Goal: Use online tool/utility: Utilize a website feature to perform a specific function

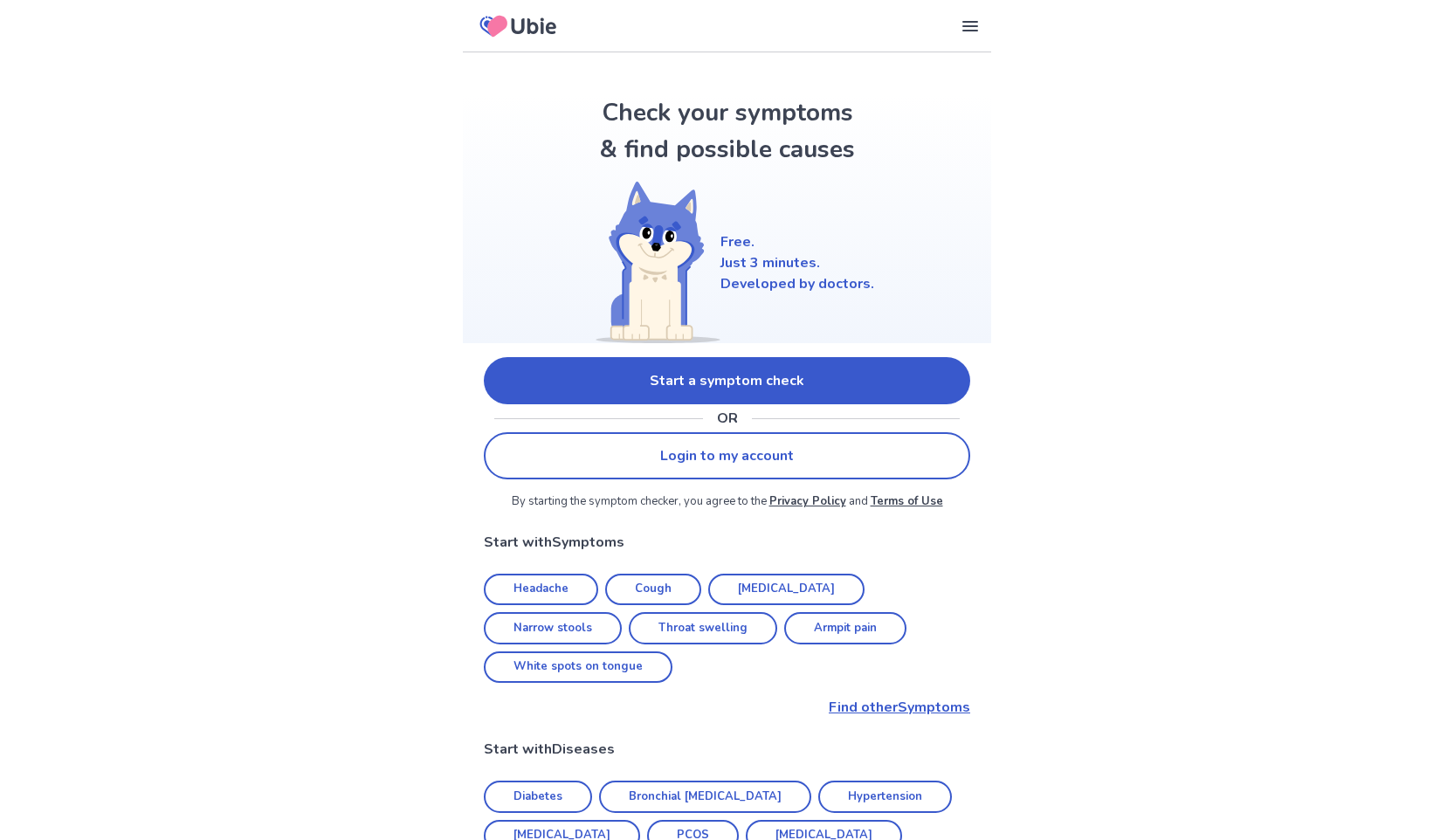
click at [621, 389] on link "Start a symptom check" at bounding box center [726, 380] width 486 height 47
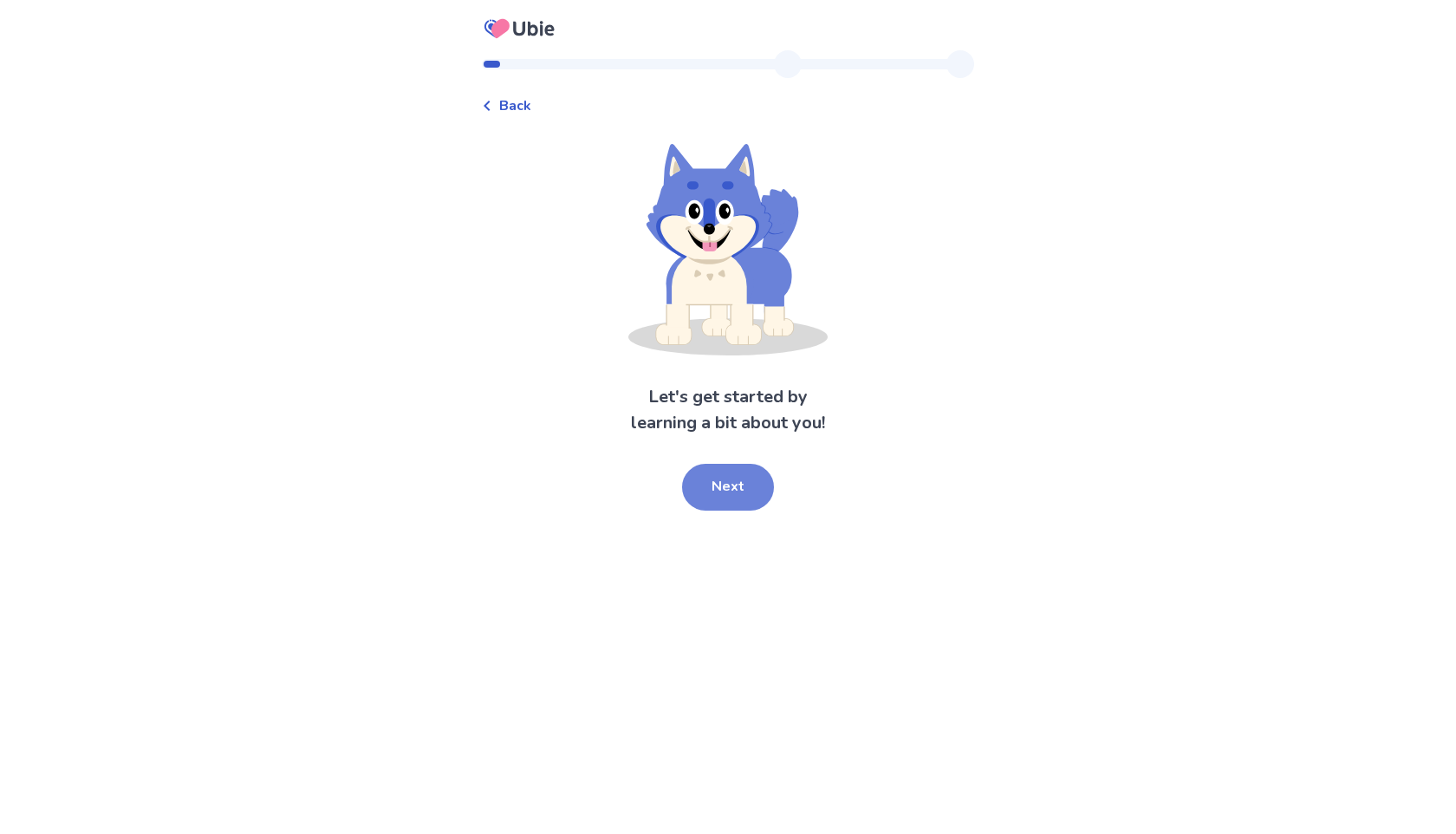
click at [718, 478] on button "Next" at bounding box center [728, 486] width 91 height 47
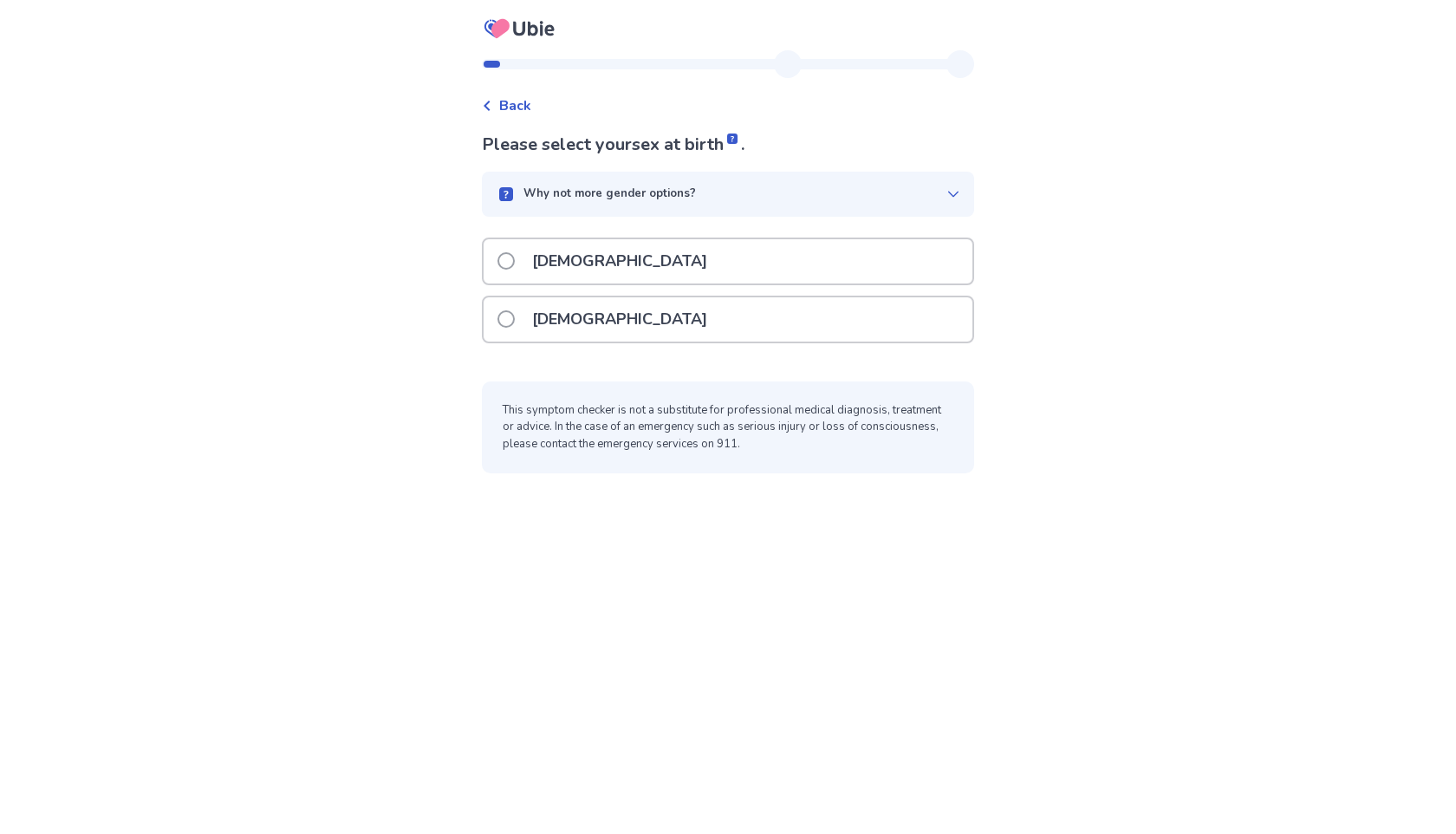
click at [527, 325] on label "[DEMOGRAPHIC_DATA]" at bounding box center [607, 319] width 220 height 44
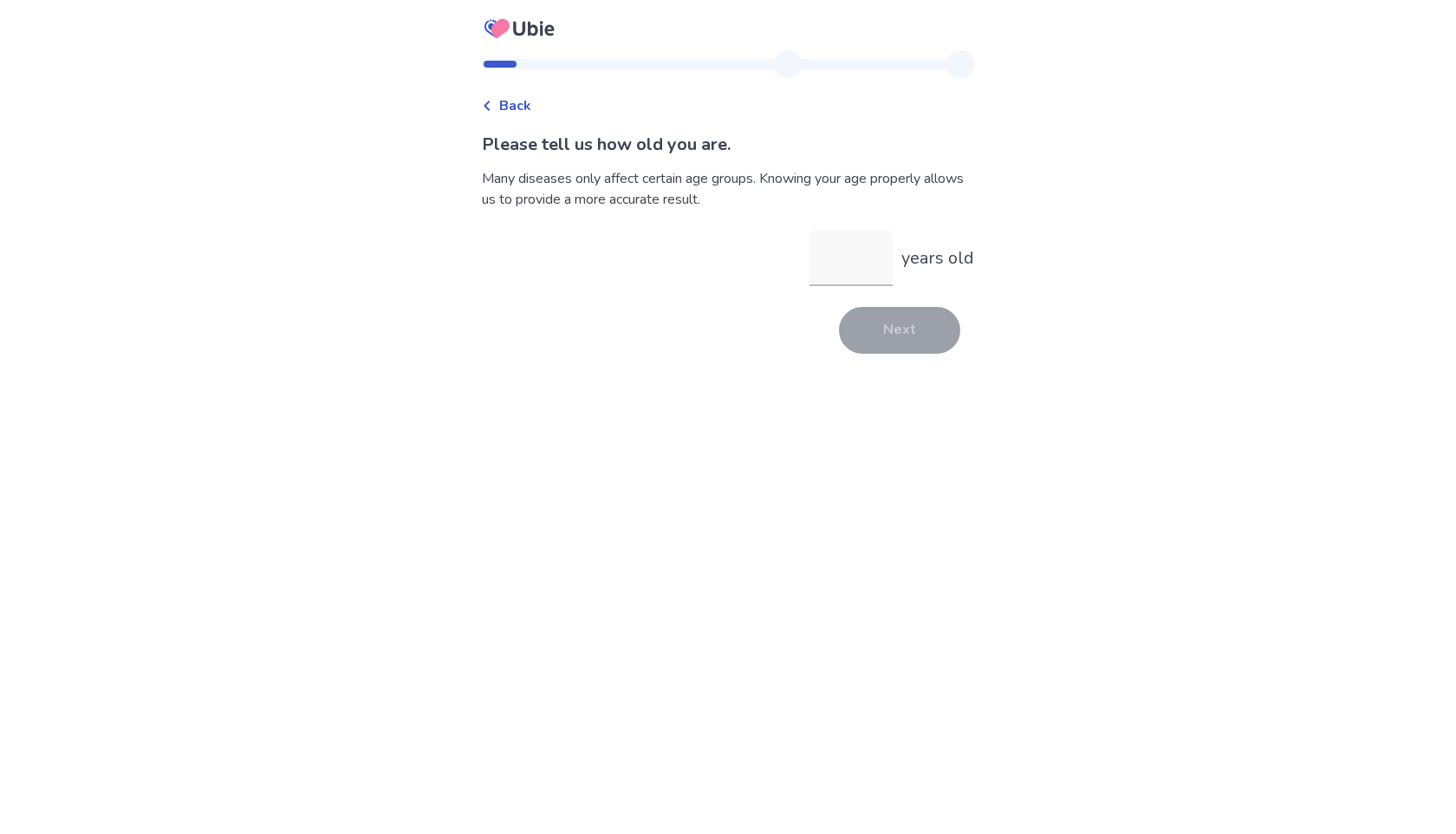
type input "*"
type input "**"
click at [894, 340] on button "Next" at bounding box center [899, 329] width 121 height 47
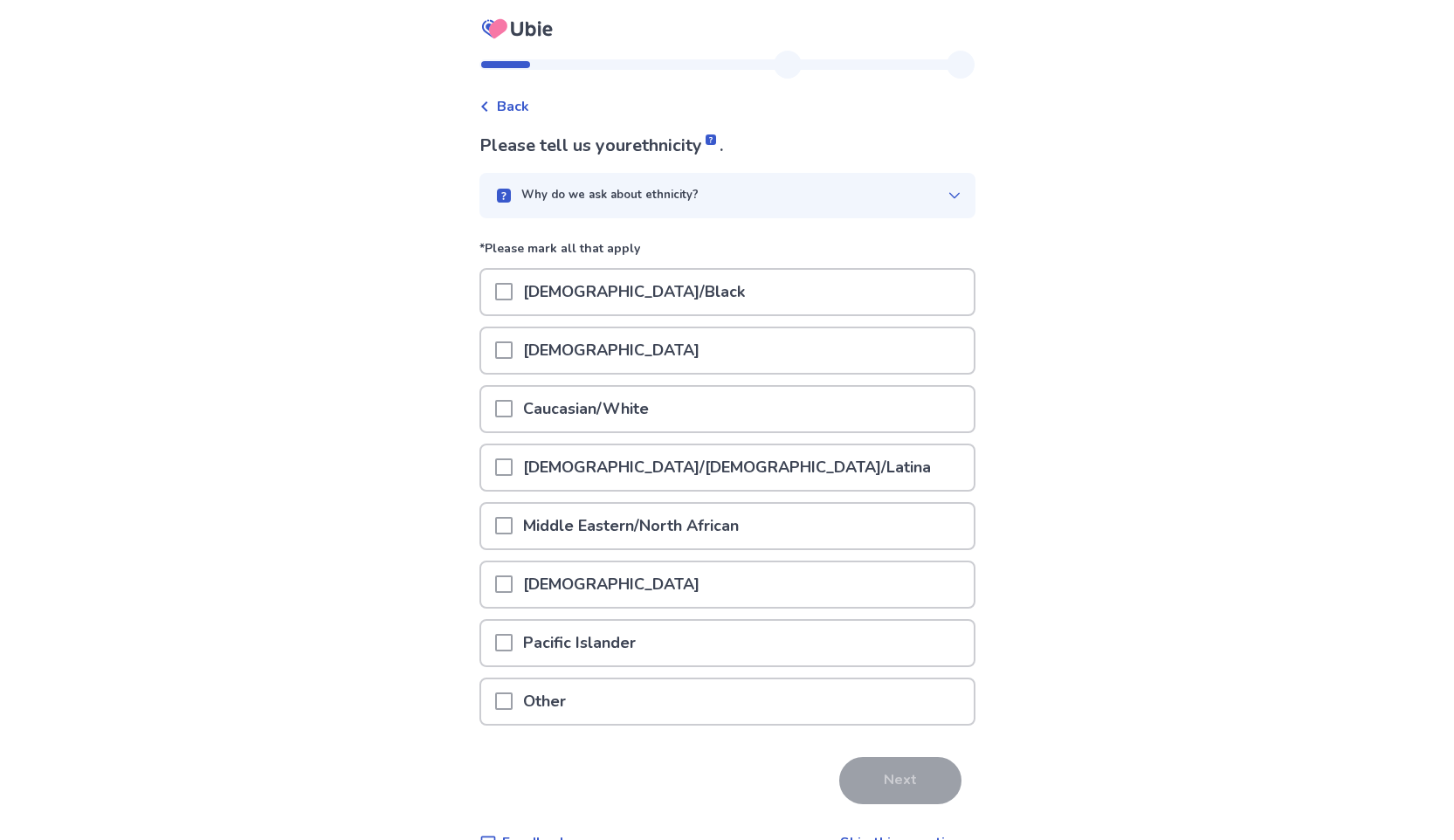
click at [512, 415] on span at bounding box center [504, 408] width 17 height 17
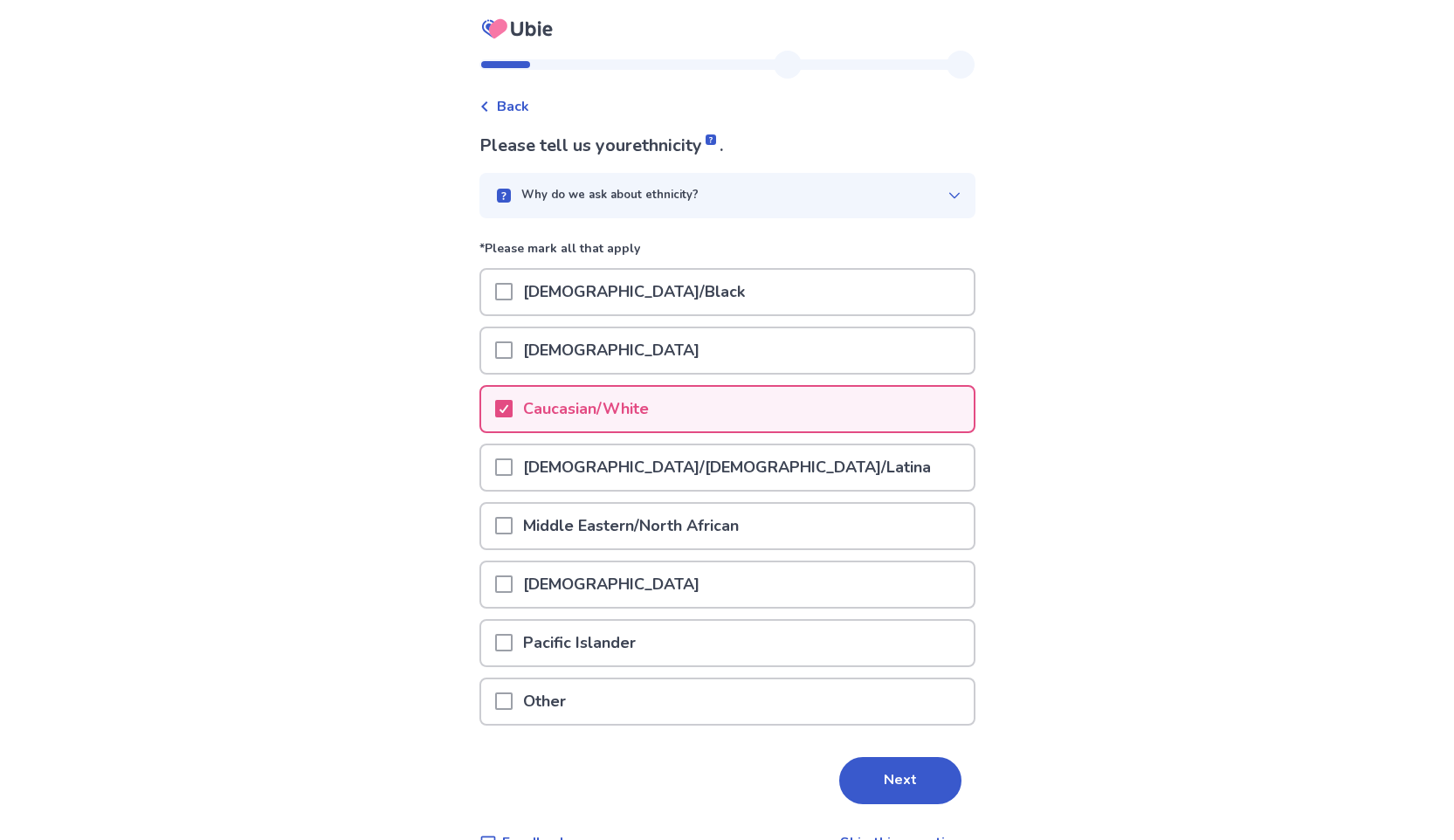
click at [511, 703] on span at bounding box center [504, 701] width 17 height 17
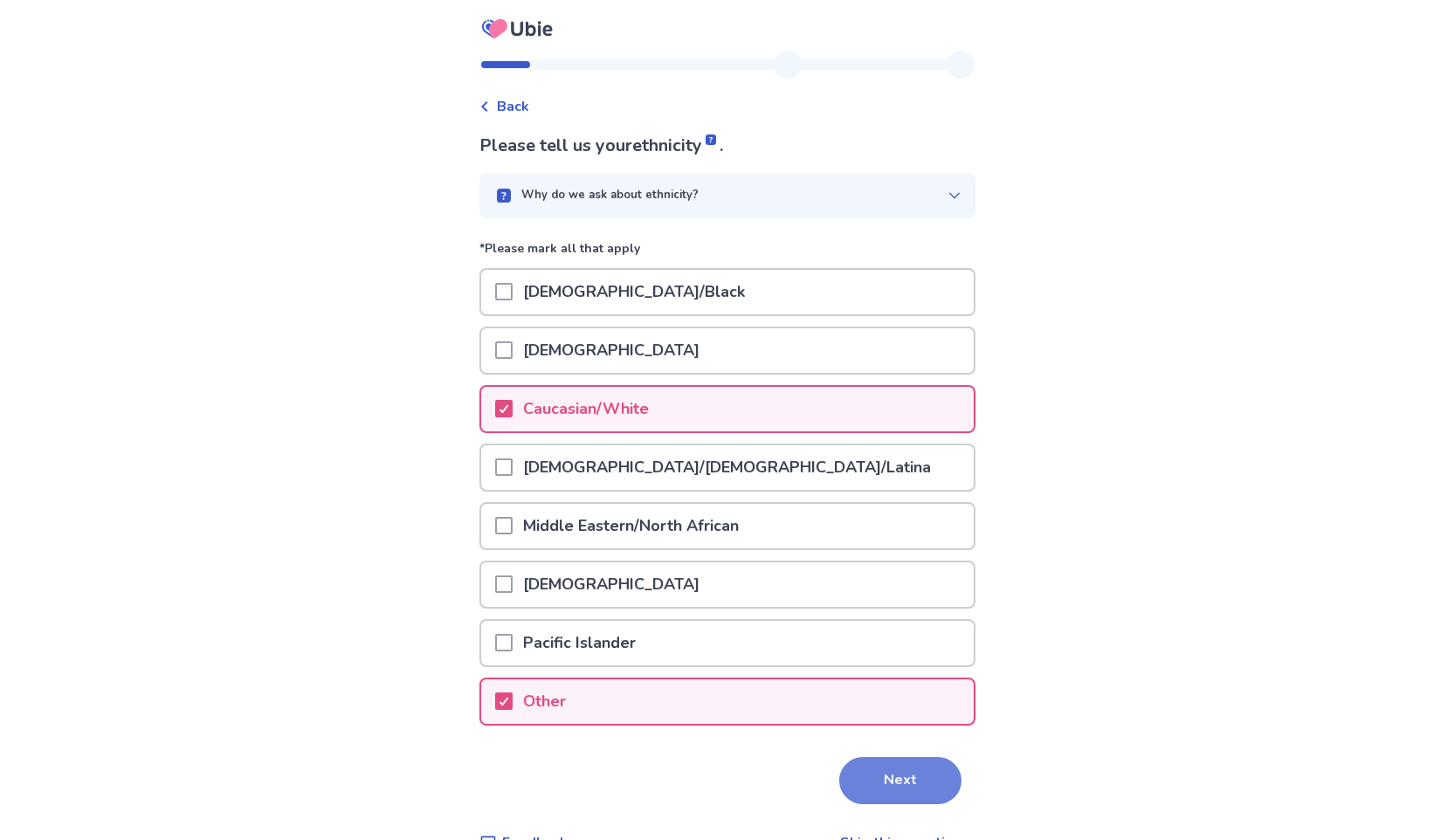
click at [856, 776] on button "Next" at bounding box center [900, 780] width 122 height 47
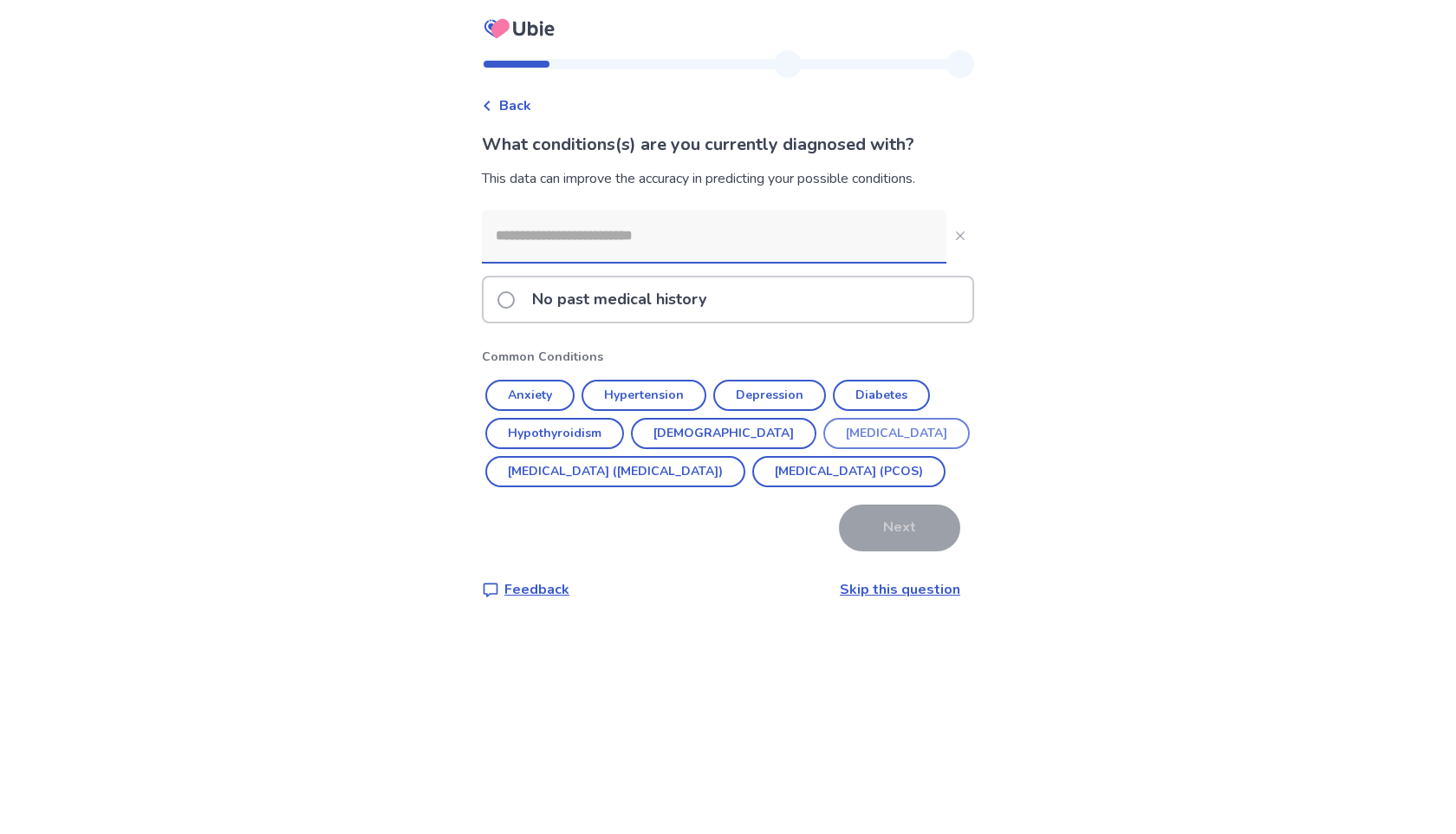
click at [826, 441] on button "[MEDICAL_DATA]" at bounding box center [897, 433] width 147 height 31
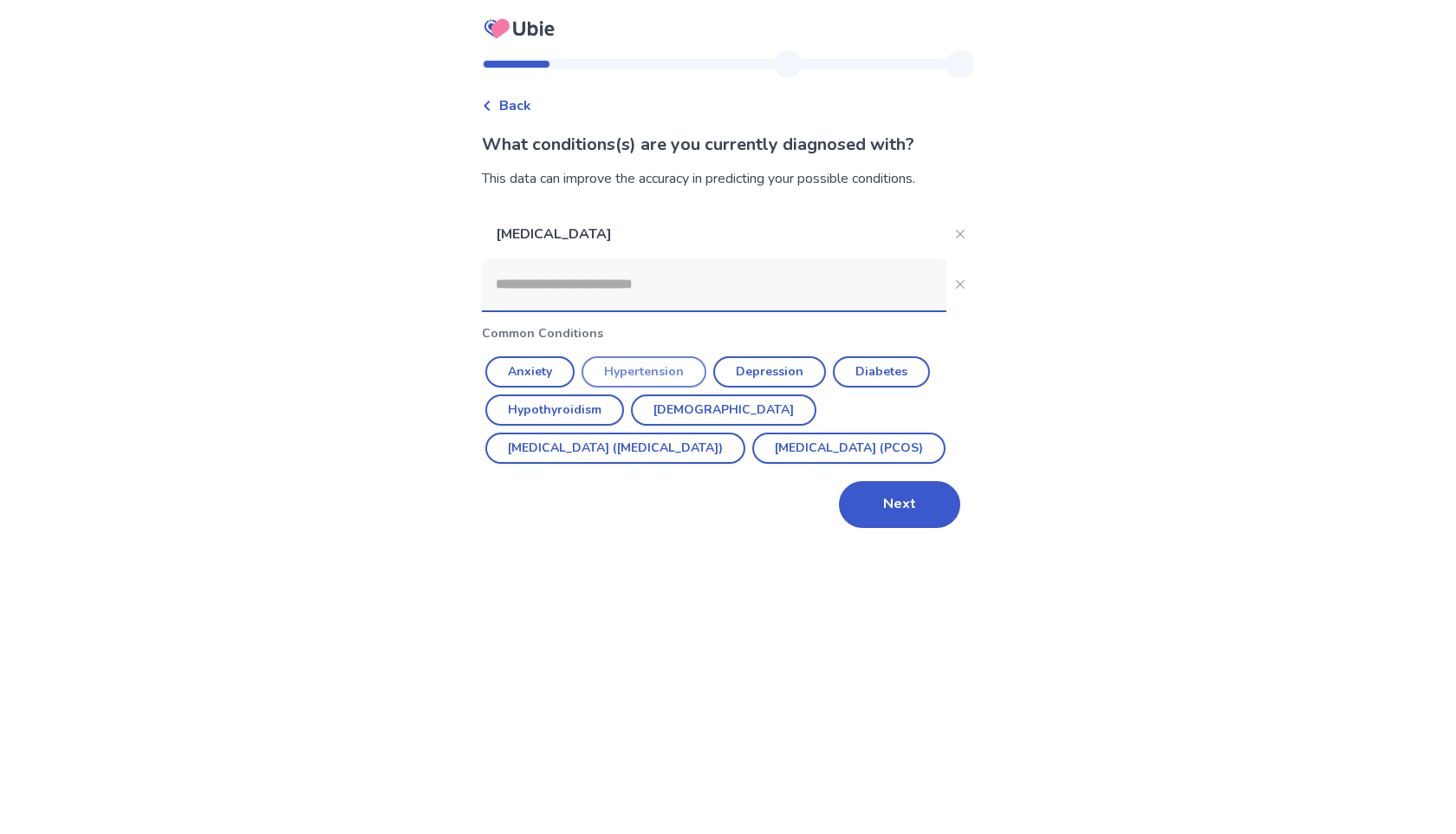
click at [643, 373] on button "Hypertension" at bounding box center [644, 371] width 125 height 31
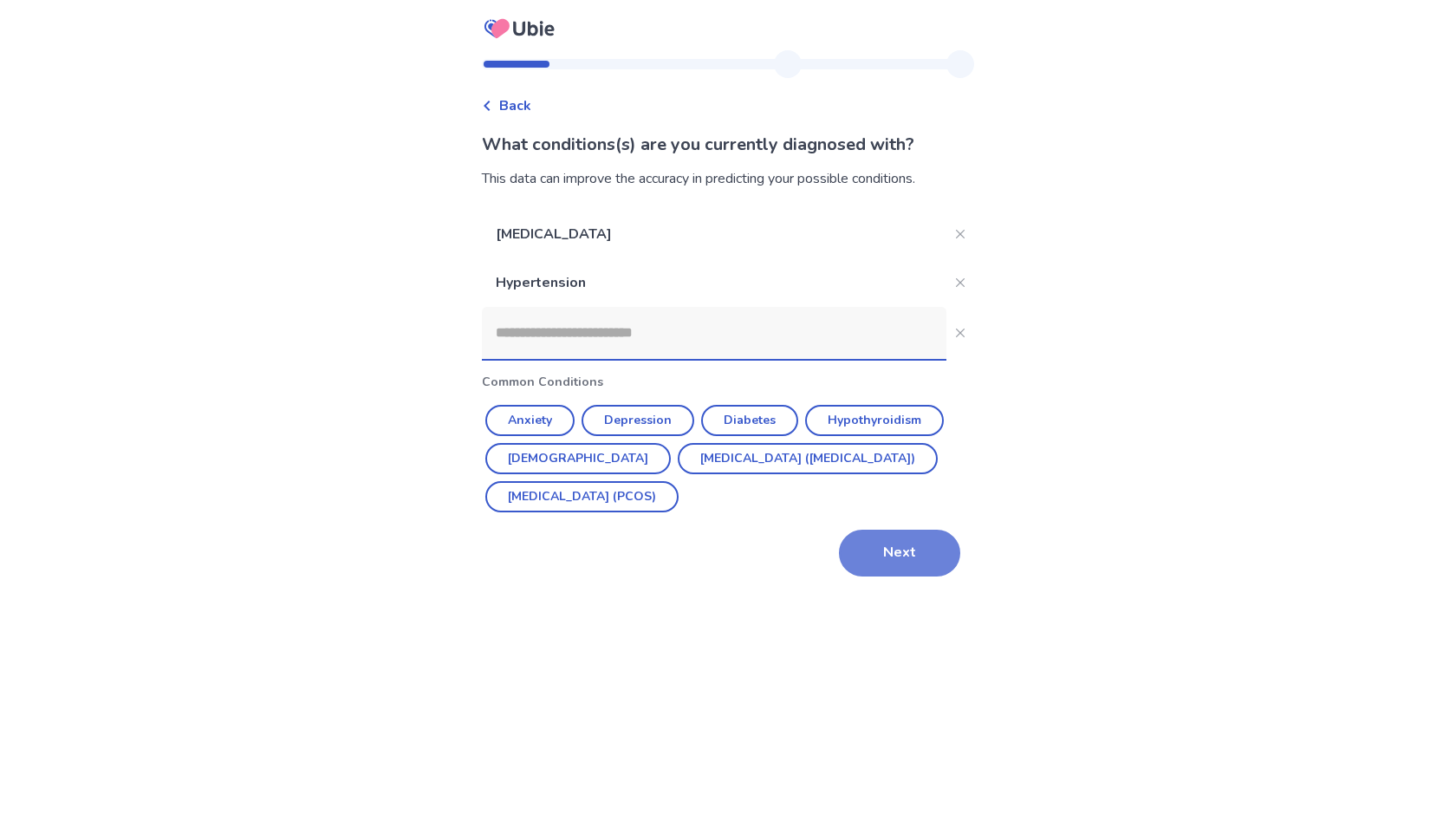
click at [858, 530] on button "Next" at bounding box center [899, 552] width 121 height 47
